Goal: Information Seeking & Learning: Learn about a topic

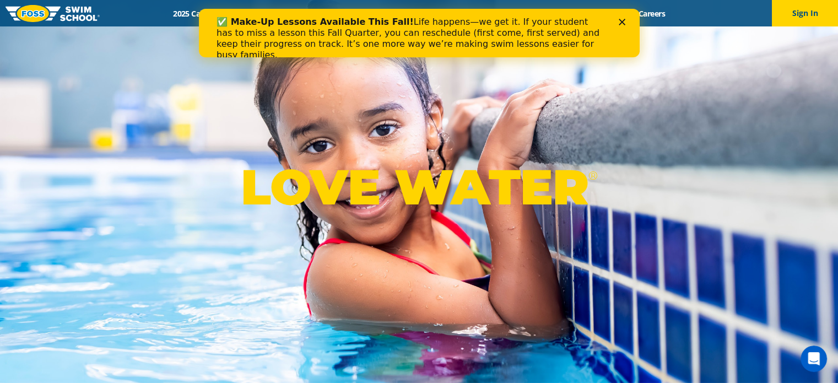
click at [620, 22] on icon "Close" at bounding box center [621, 22] width 7 height 7
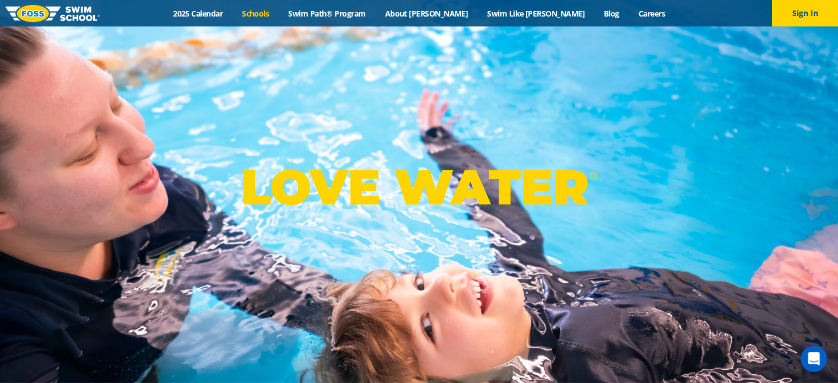
click at [279, 10] on link "Schools" at bounding box center [255, 13] width 46 height 10
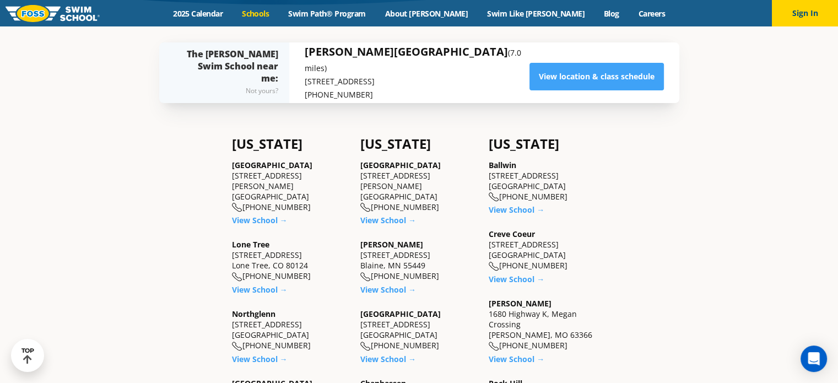
scroll to position [275, 0]
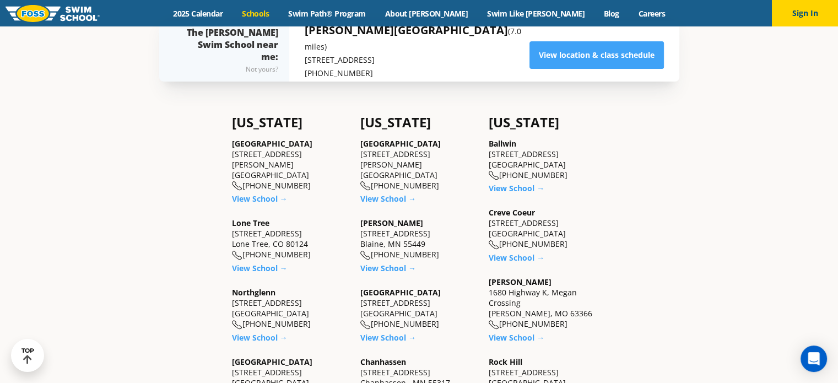
click at [585, 211] on div "Creve Coeur 12760 Olive Blvd. Creve Coeur, MO 63141 (314) 949-7100" at bounding box center [547, 228] width 117 height 42
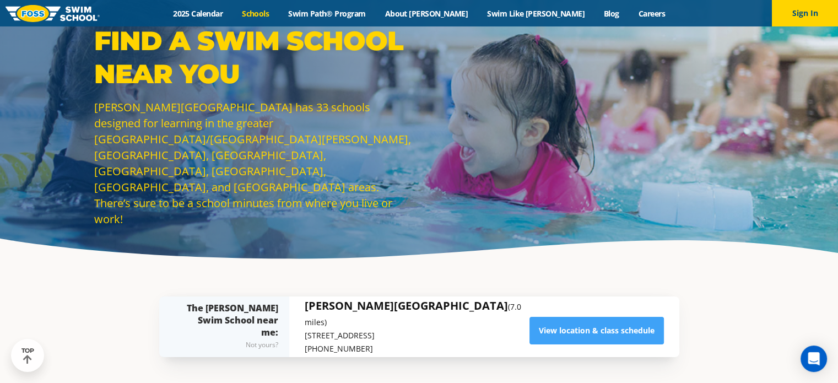
scroll to position [0, 0]
click at [68, 13] on img at bounding box center [53, 13] width 94 height 17
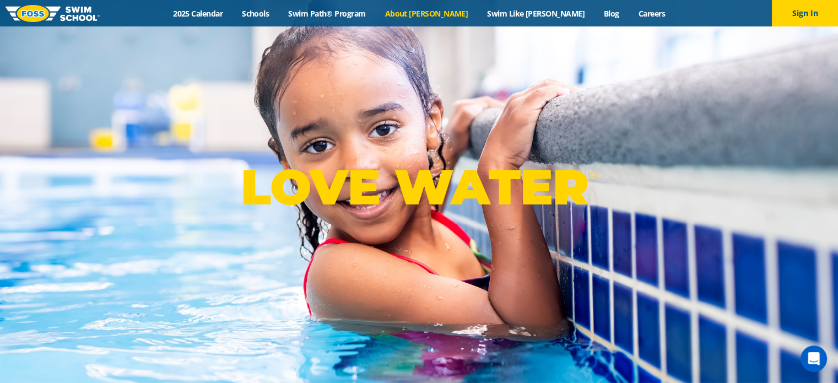
click at [444, 12] on link "About [PERSON_NAME]" at bounding box center [426, 13] width 102 height 10
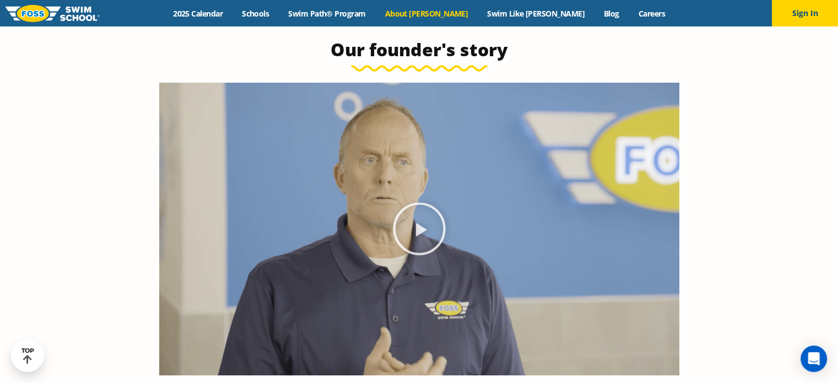
scroll to position [551, 0]
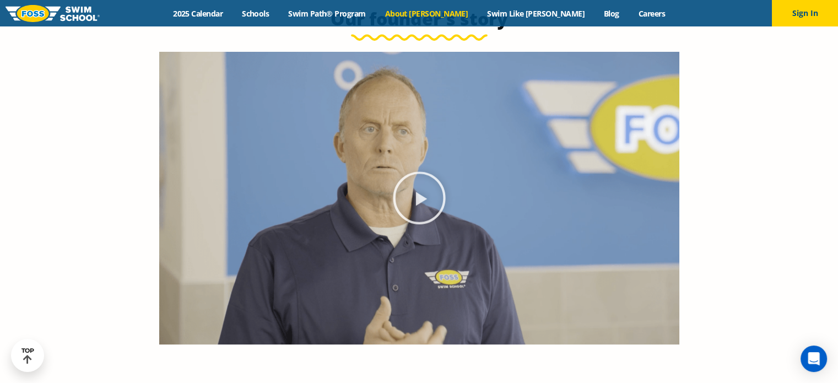
click at [419, 190] on icon "Play Video" at bounding box center [419, 197] width 55 height 55
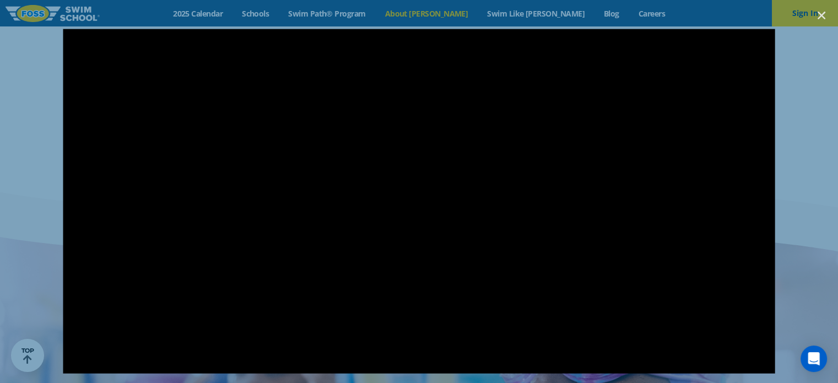
scroll to position [1928, 0]
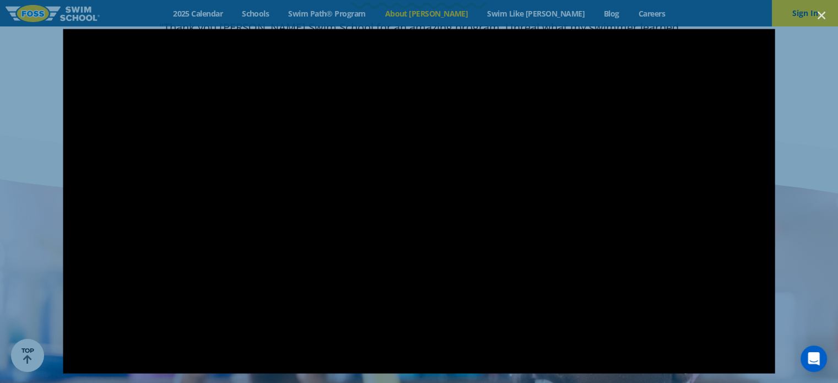
click at [27, 268] on div at bounding box center [419, 192] width 838 height 326
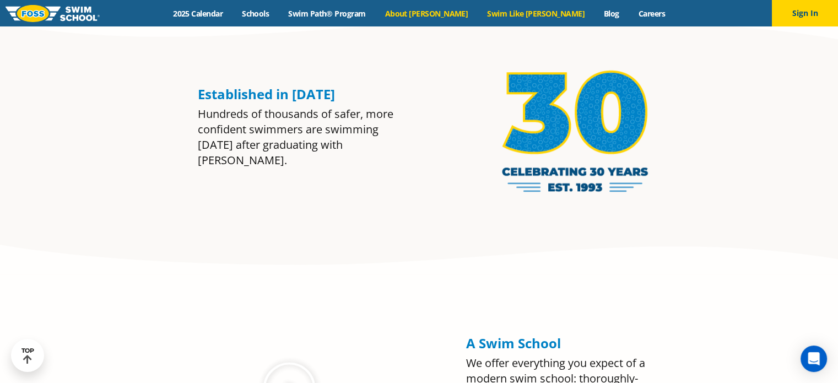
scroll to position [898, 0]
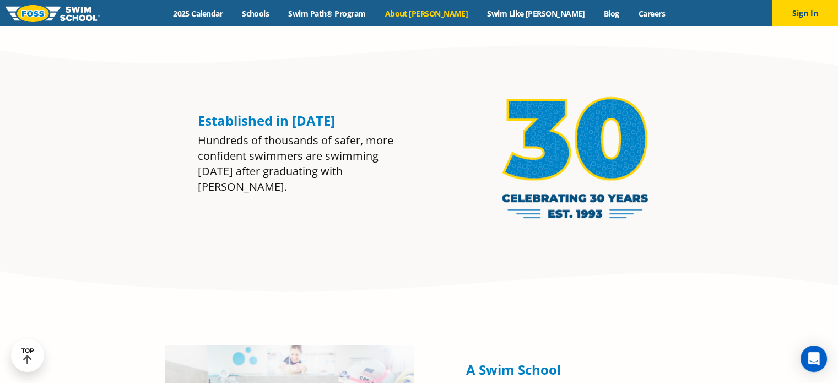
click at [521, 21] on div "Menu 2025 Calendar Schools Swim Path® Program About FOSS Swim Like Regan Blog C…" at bounding box center [419, 13] width 838 height 26
click at [523, 10] on link "Swim Like [PERSON_NAME]" at bounding box center [536, 13] width 117 height 10
